Goal: Find specific page/section: Find specific page/section

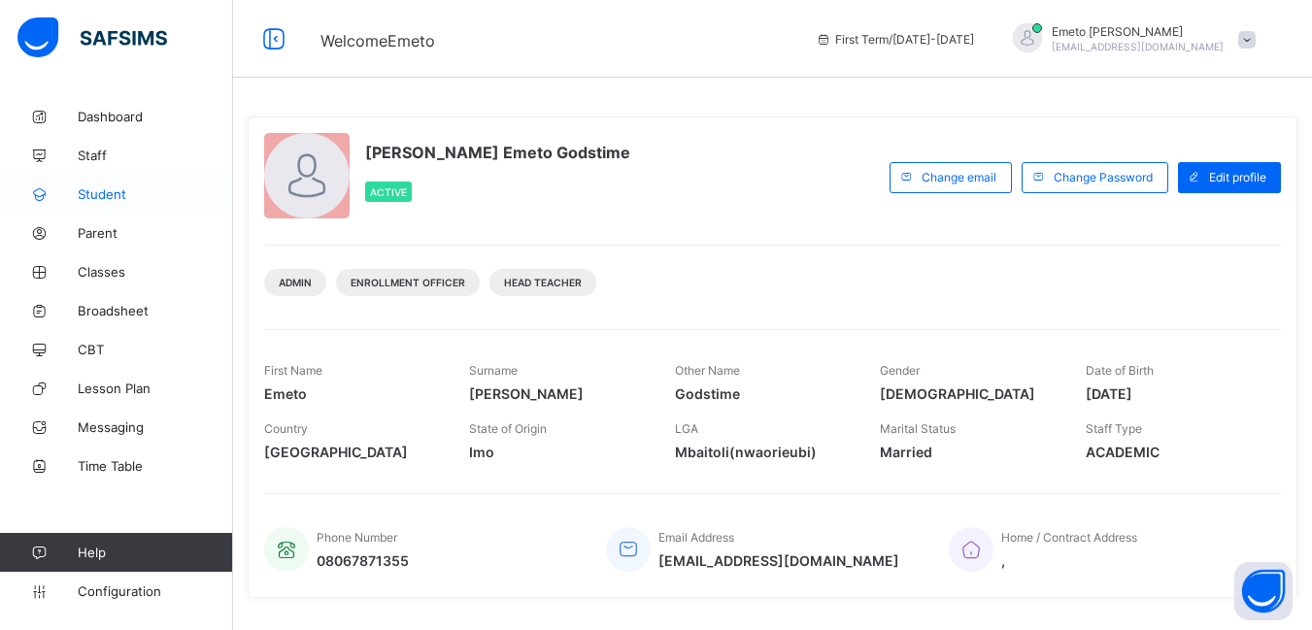
click at [86, 190] on span "Student" at bounding box center [155, 195] width 155 height 16
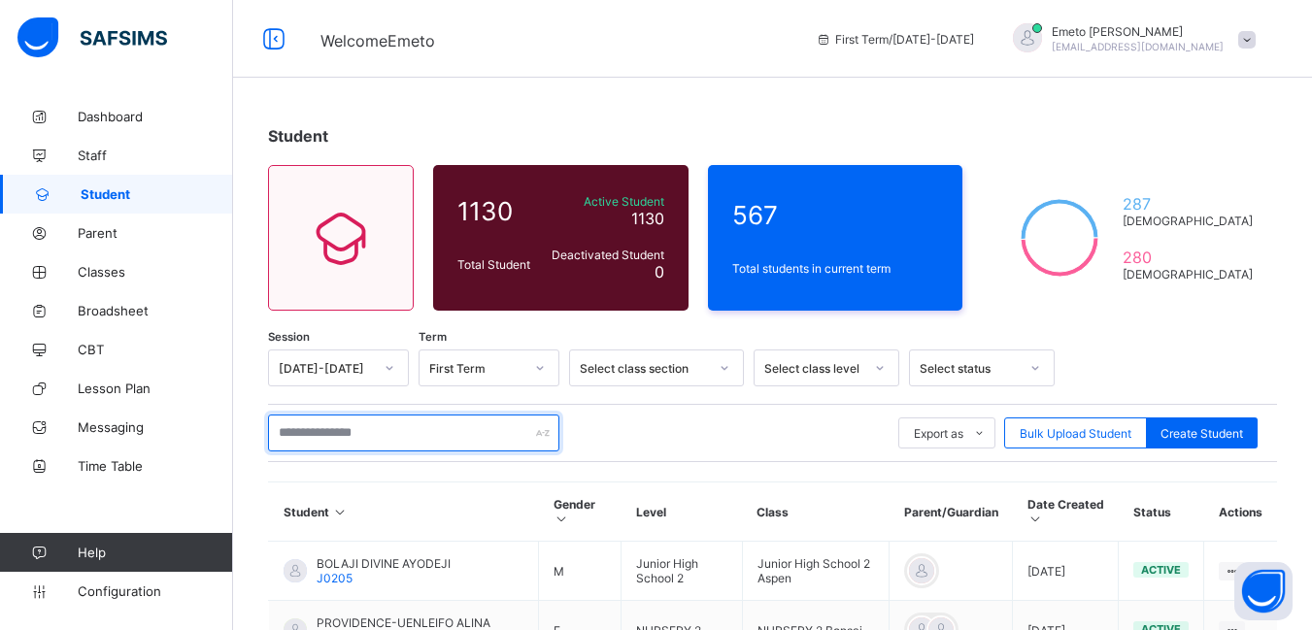
drag, startPoint x: 435, startPoint y: 415, endPoint x: 444, endPoint y: 424, distance: 13.1
click at [444, 424] on input "text" at bounding box center [413, 433] width 291 height 37
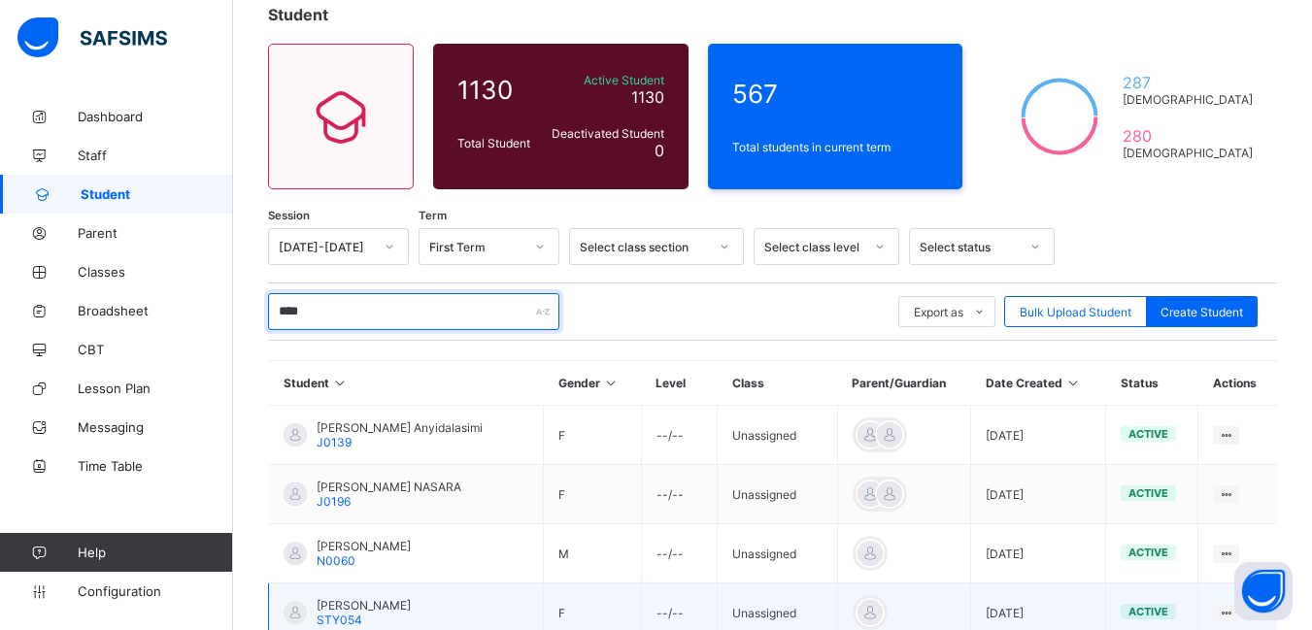
scroll to position [291, 0]
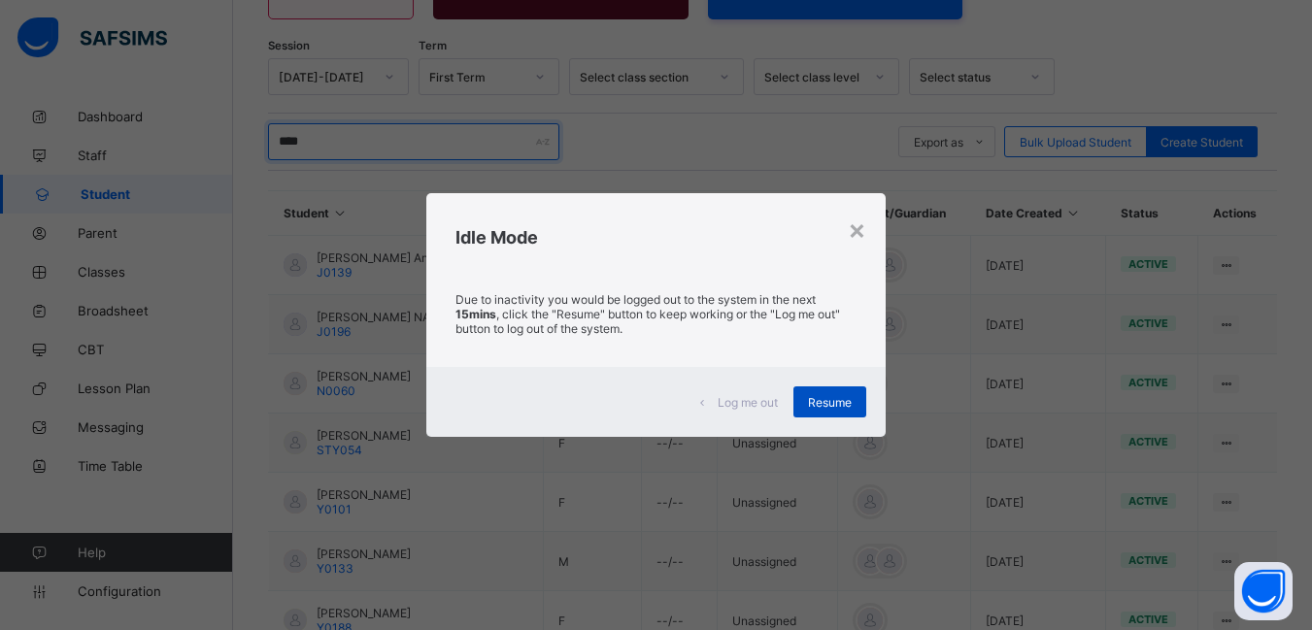
type input "****"
click at [837, 403] on span "Resume" at bounding box center [830, 402] width 44 height 15
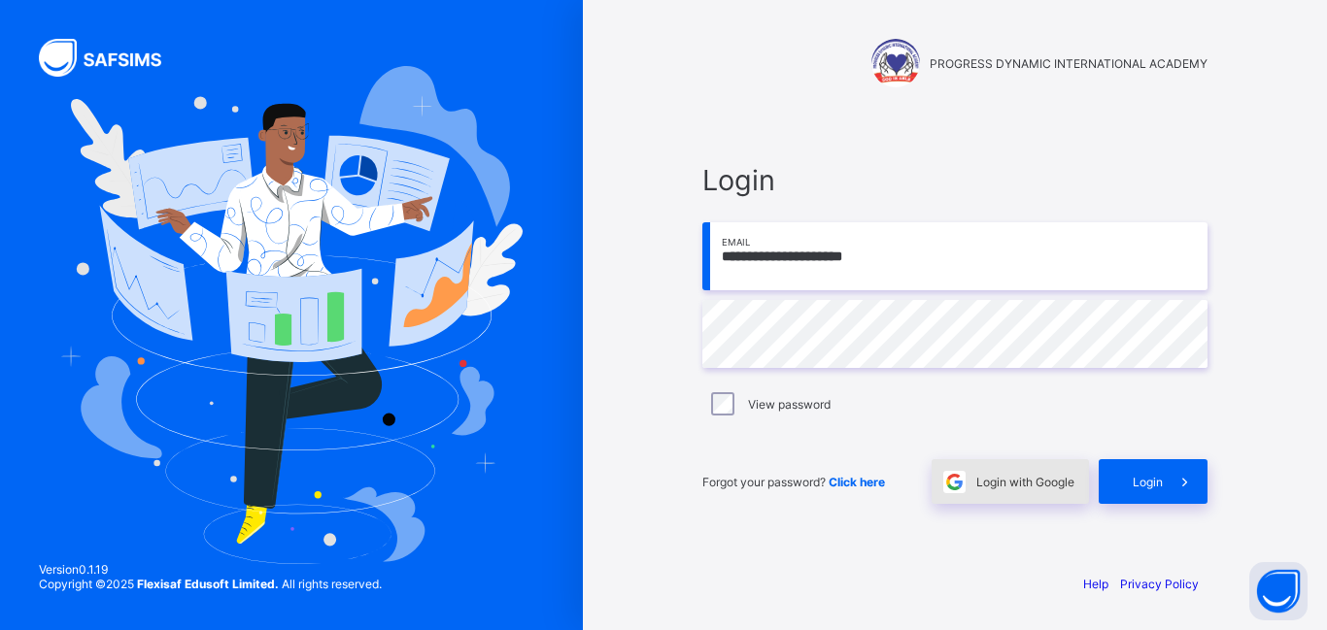
click at [1051, 492] on div "Login with Google" at bounding box center [1010, 481] width 157 height 45
click at [1027, 488] on span "Login with Google" at bounding box center [1025, 482] width 98 height 15
